Goal: Transaction & Acquisition: Book appointment/travel/reservation

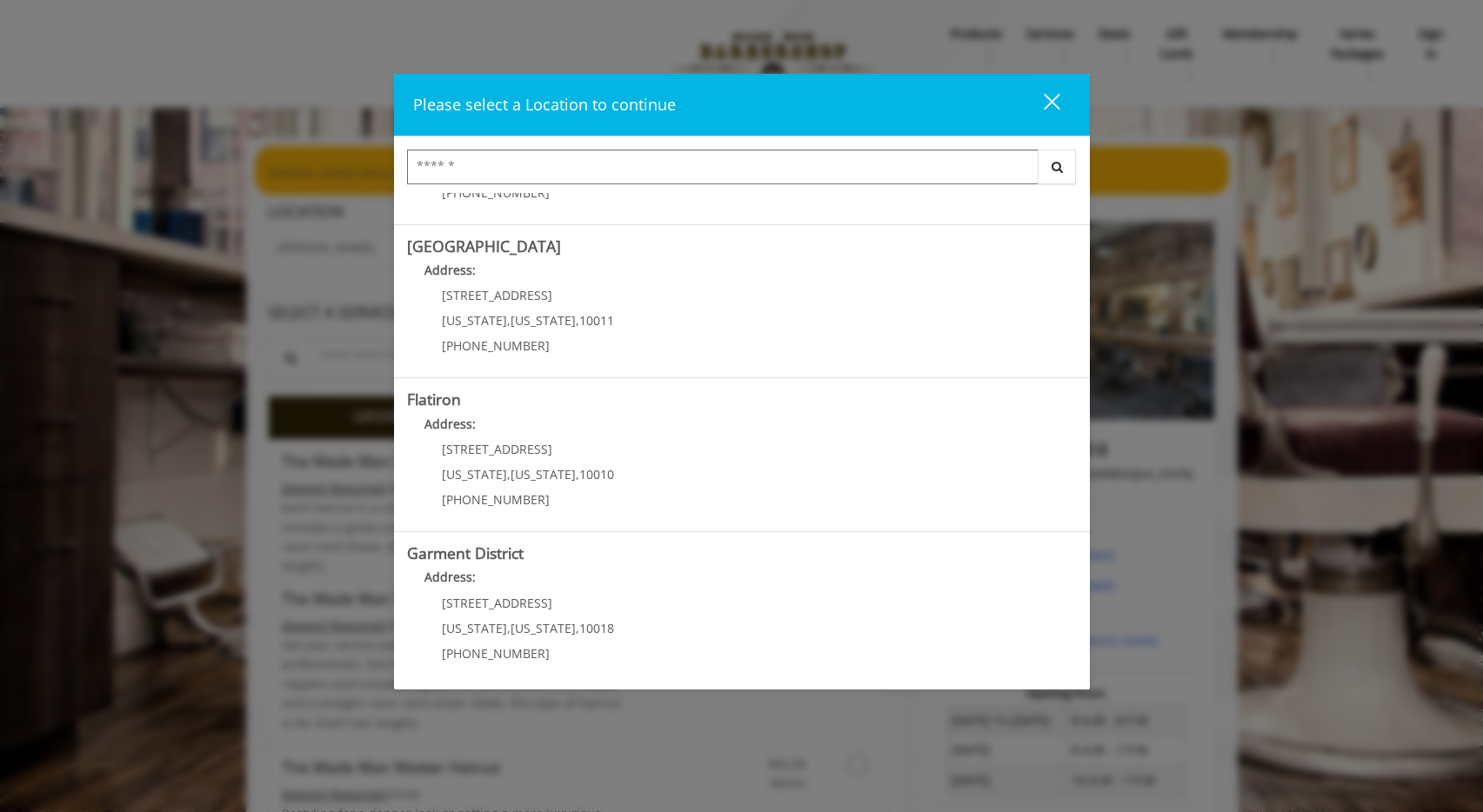
scroll to position [280, 0]
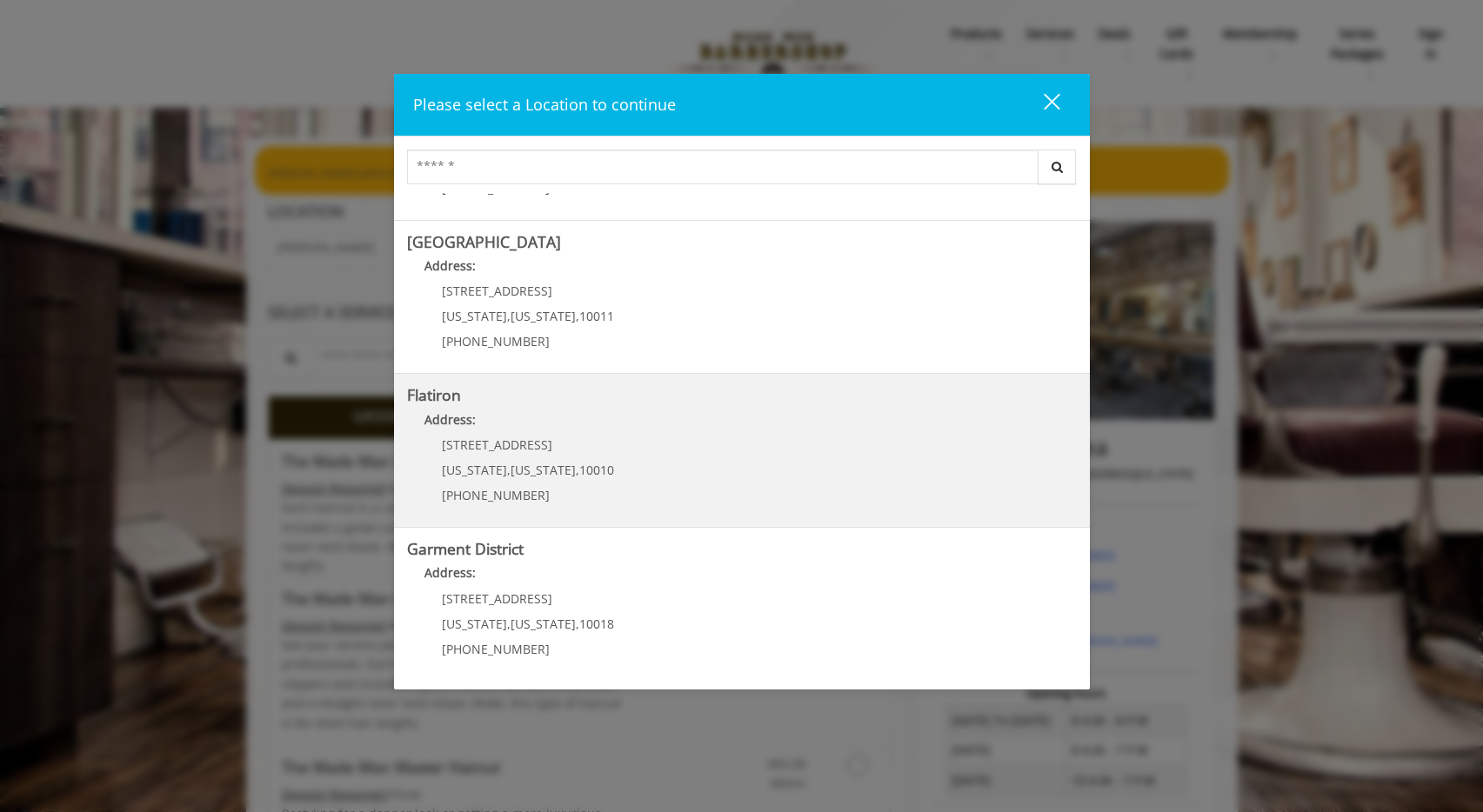
click at [665, 425] on "Address:" at bounding box center [742, 424] width 670 height 28
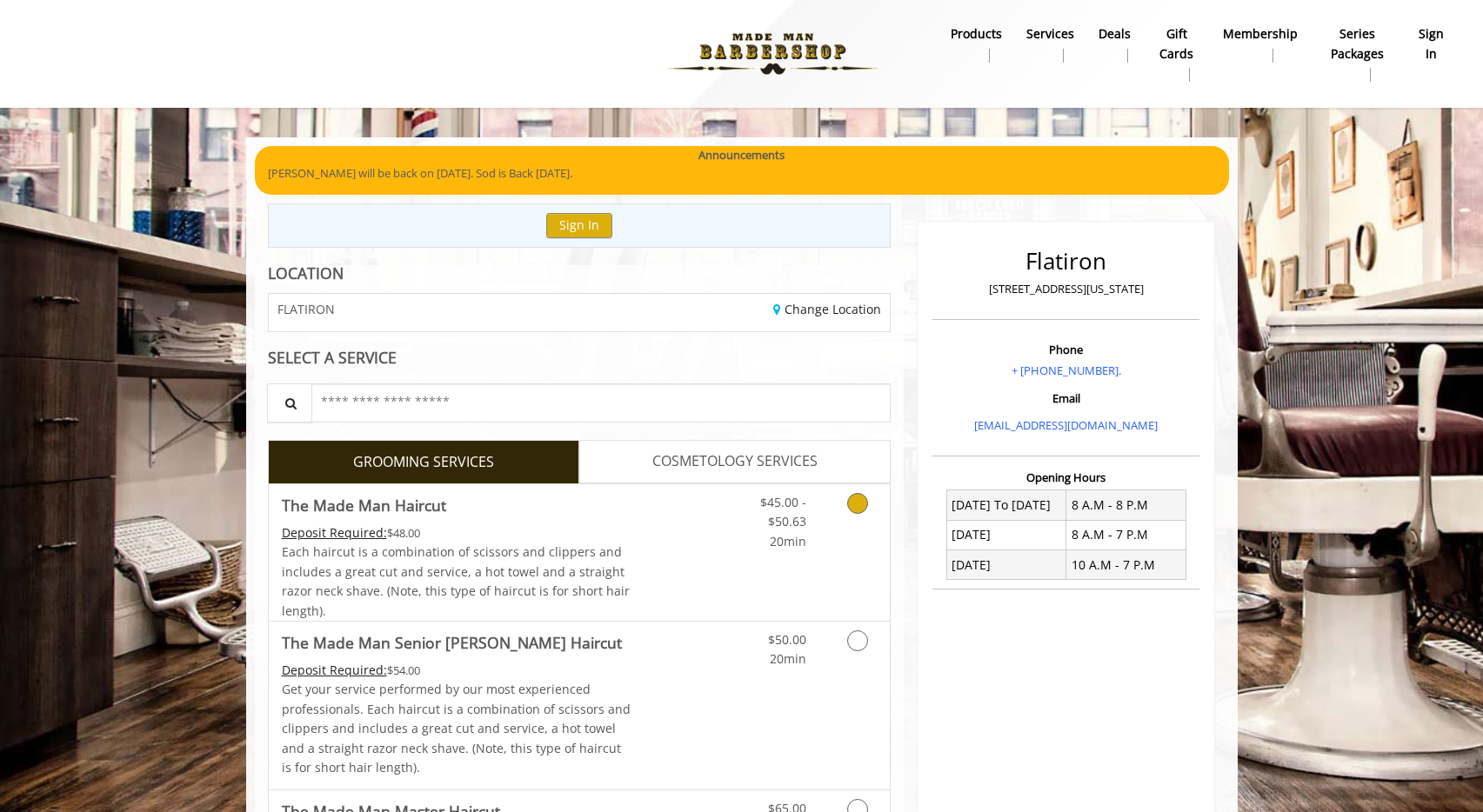
click at [864, 515] on link "Grooming services" at bounding box center [854, 517] width 45 height 67
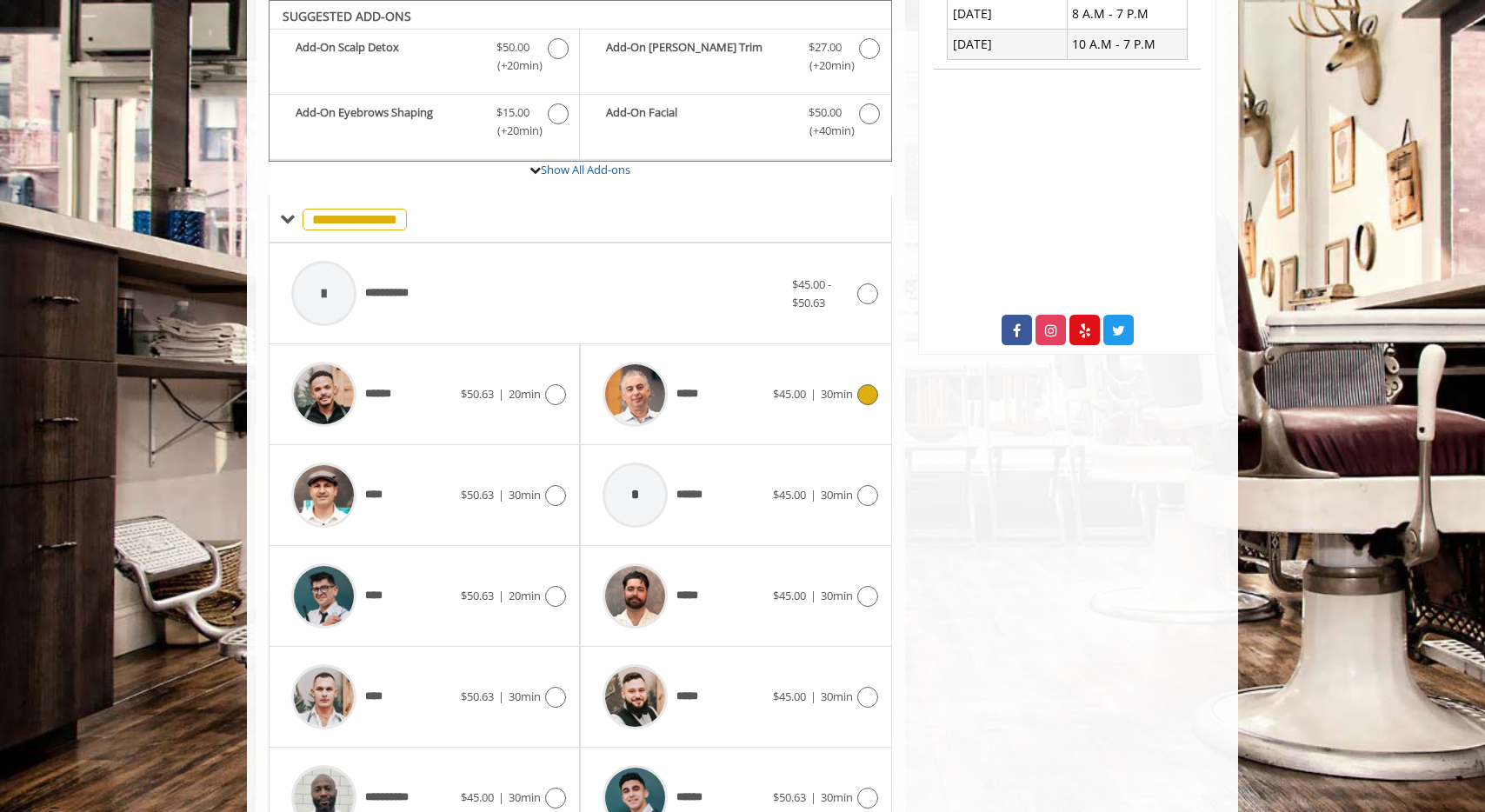
scroll to position [617, 0]
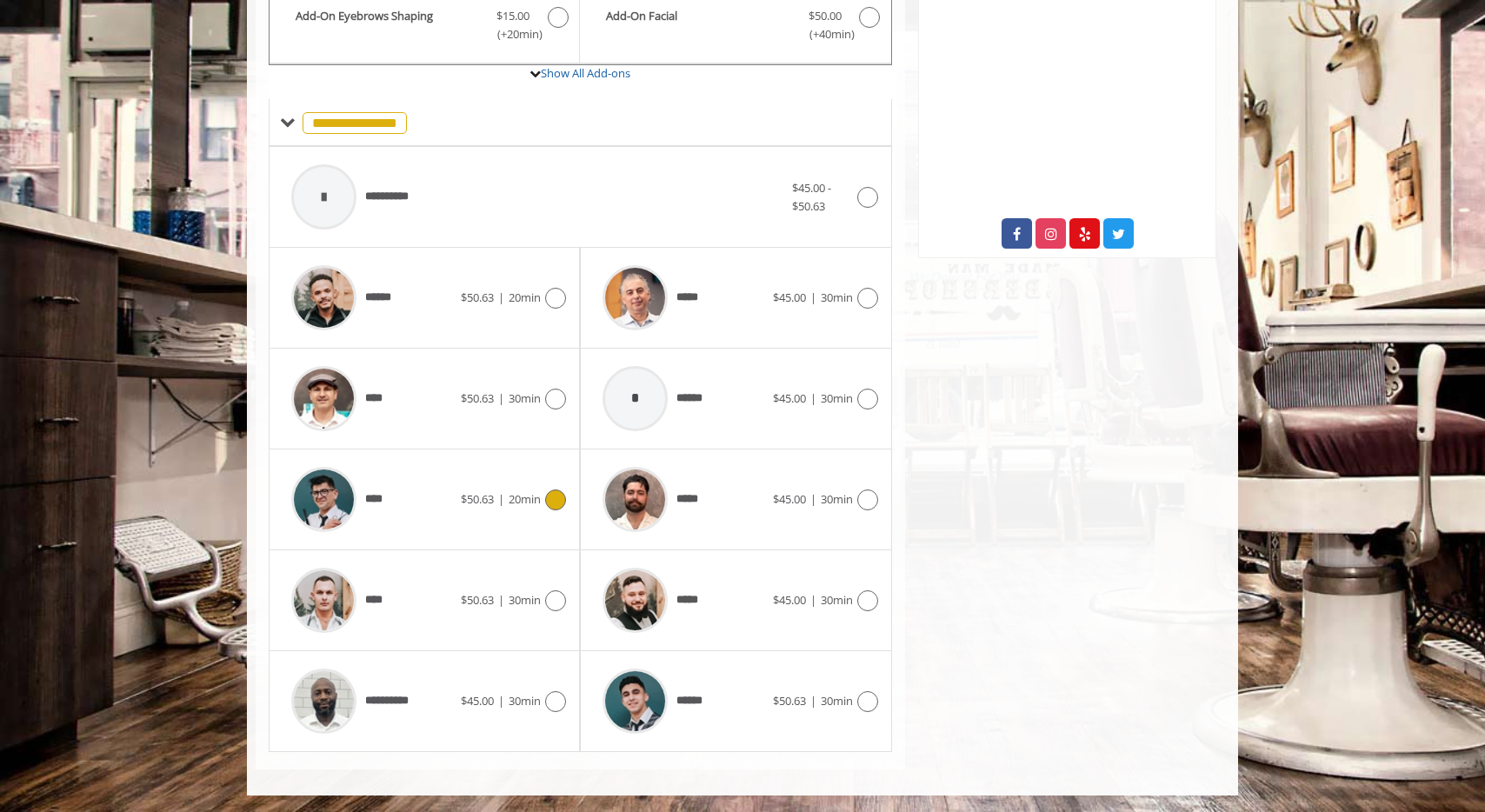
click at [528, 498] on span "20min" at bounding box center [524, 499] width 32 height 16
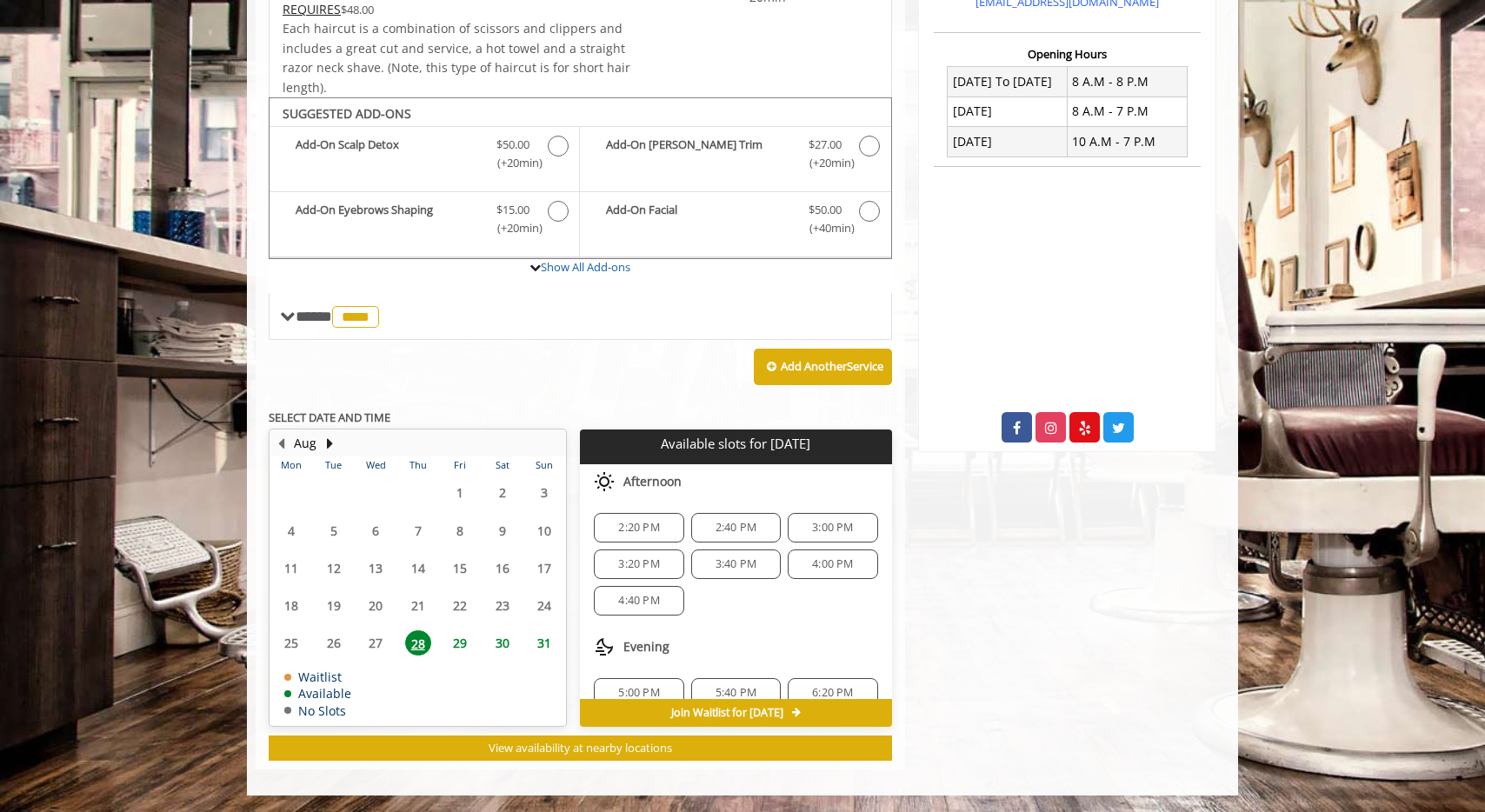
scroll to position [60, 0]
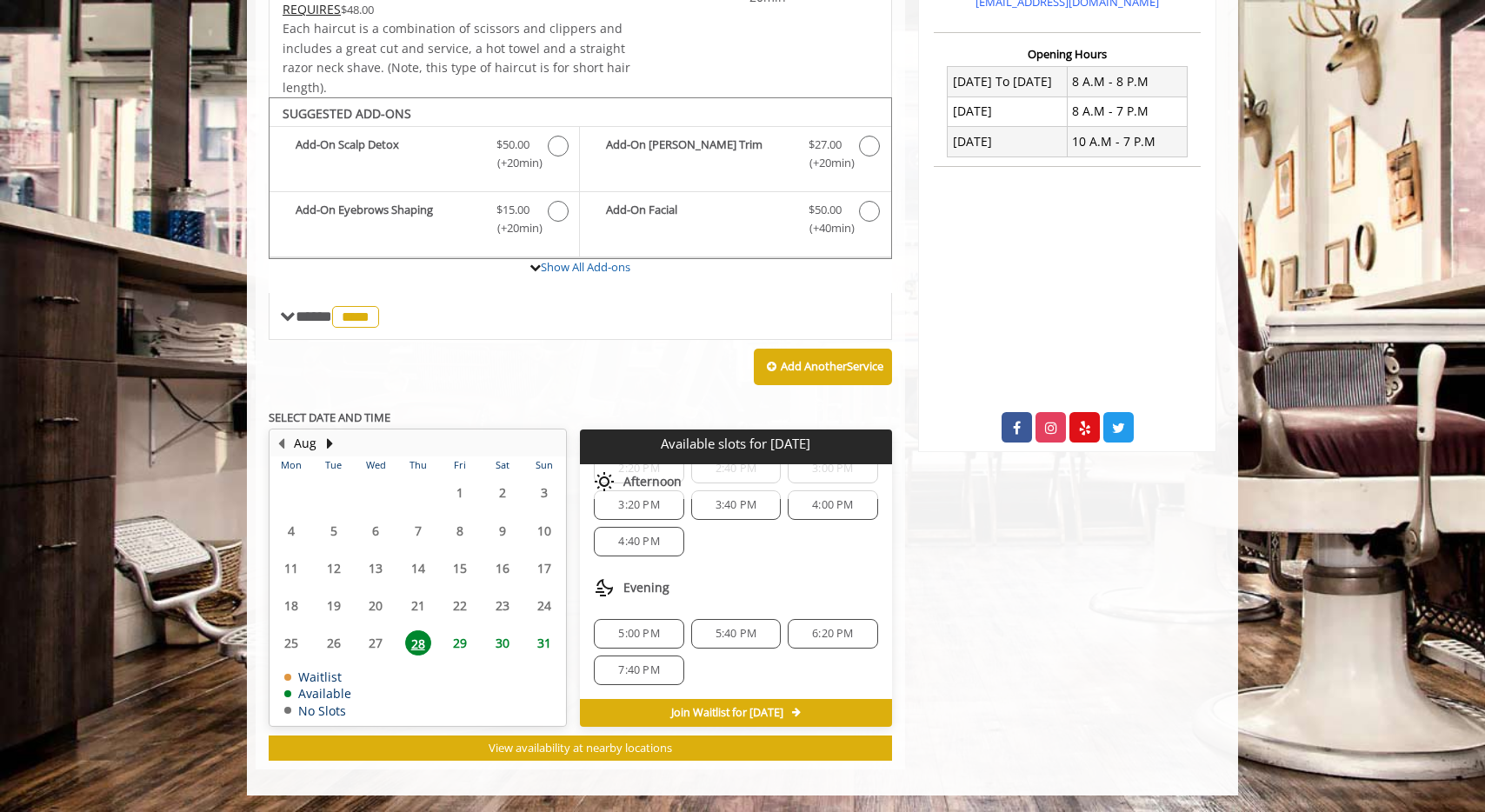
click at [815, 636] on span "6:20 PM" at bounding box center [832, 634] width 41 height 14
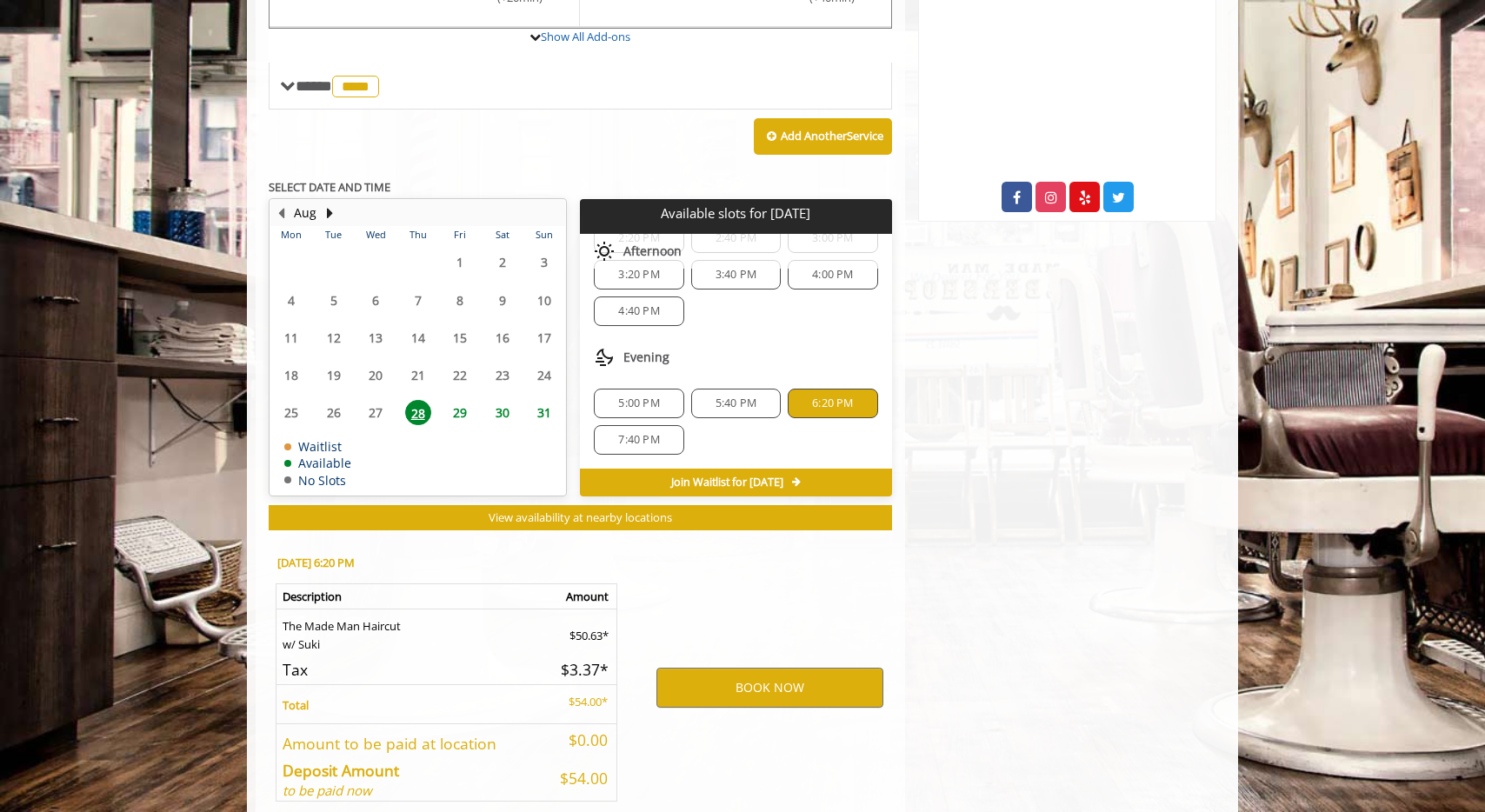
scroll to position [738, 0]
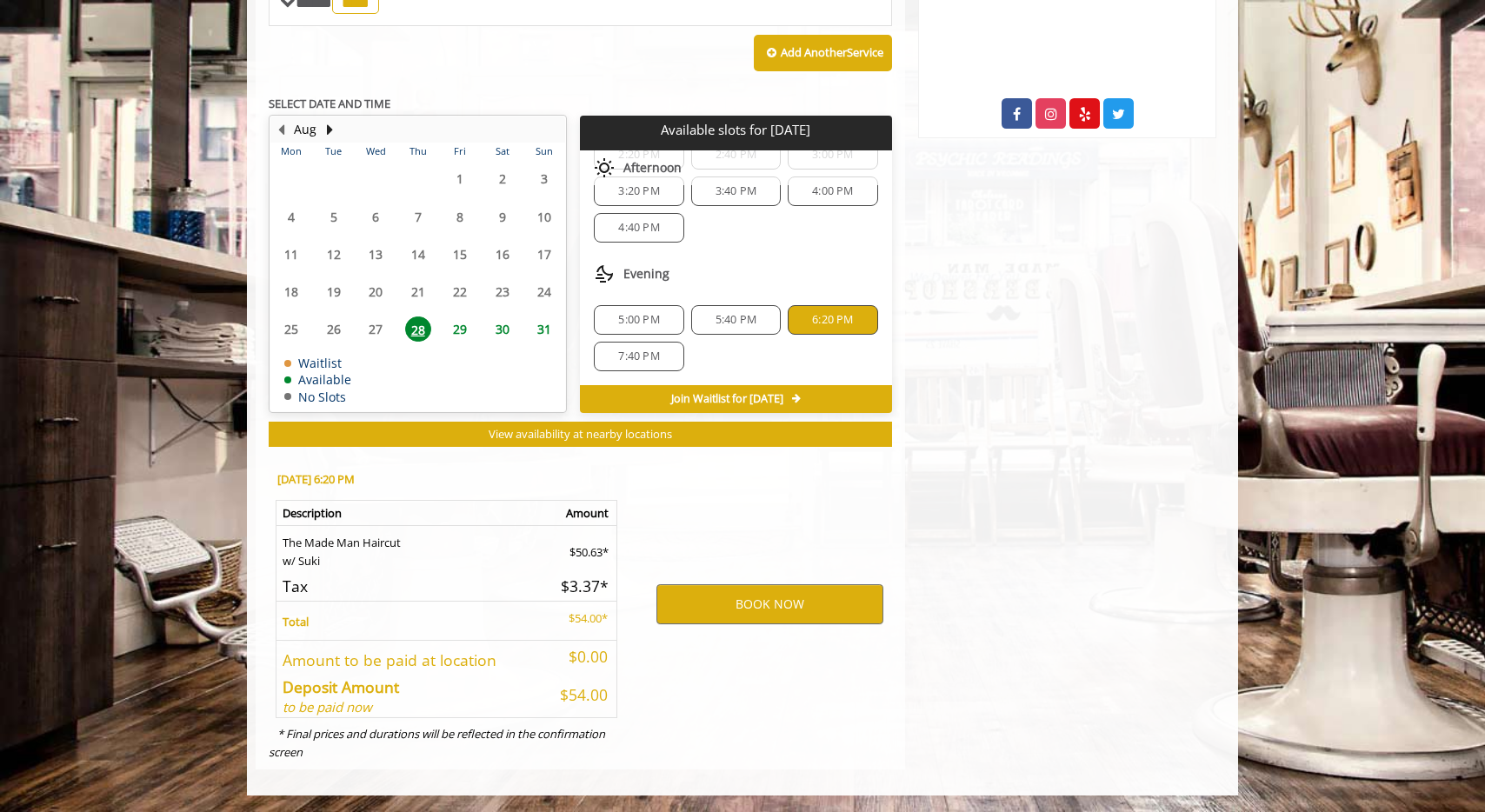
click at [754, 317] on span "5:40 PM" at bounding box center [736, 320] width 74 height 14
